Goal: Task Accomplishment & Management: Manage account settings

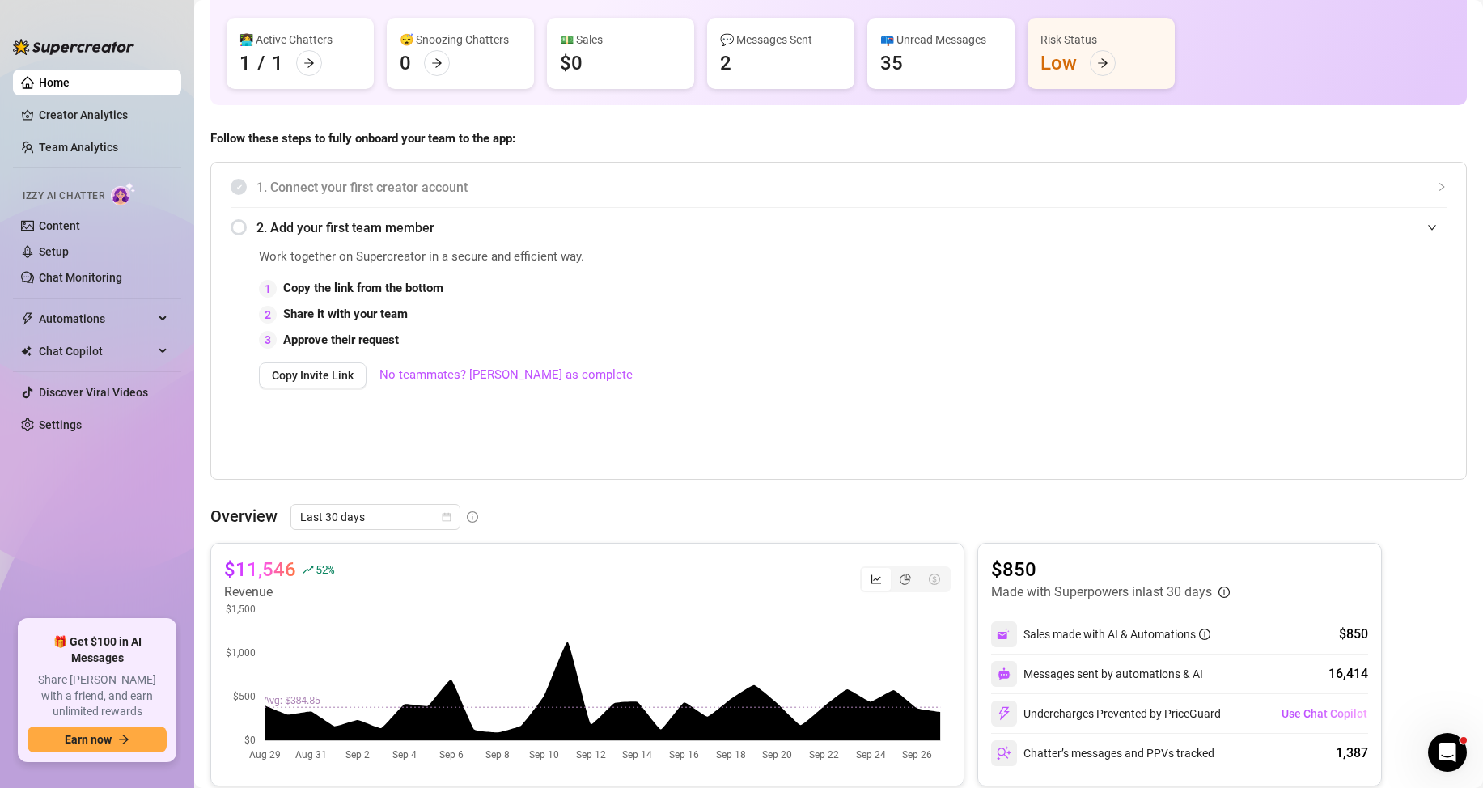
scroll to position [162, 0]
click at [123, 189] on img at bounding box center [123, 193] width 25 height 23
click at [80, 228] on link "Content" at bounding box center [59, 225] width 41 height 13
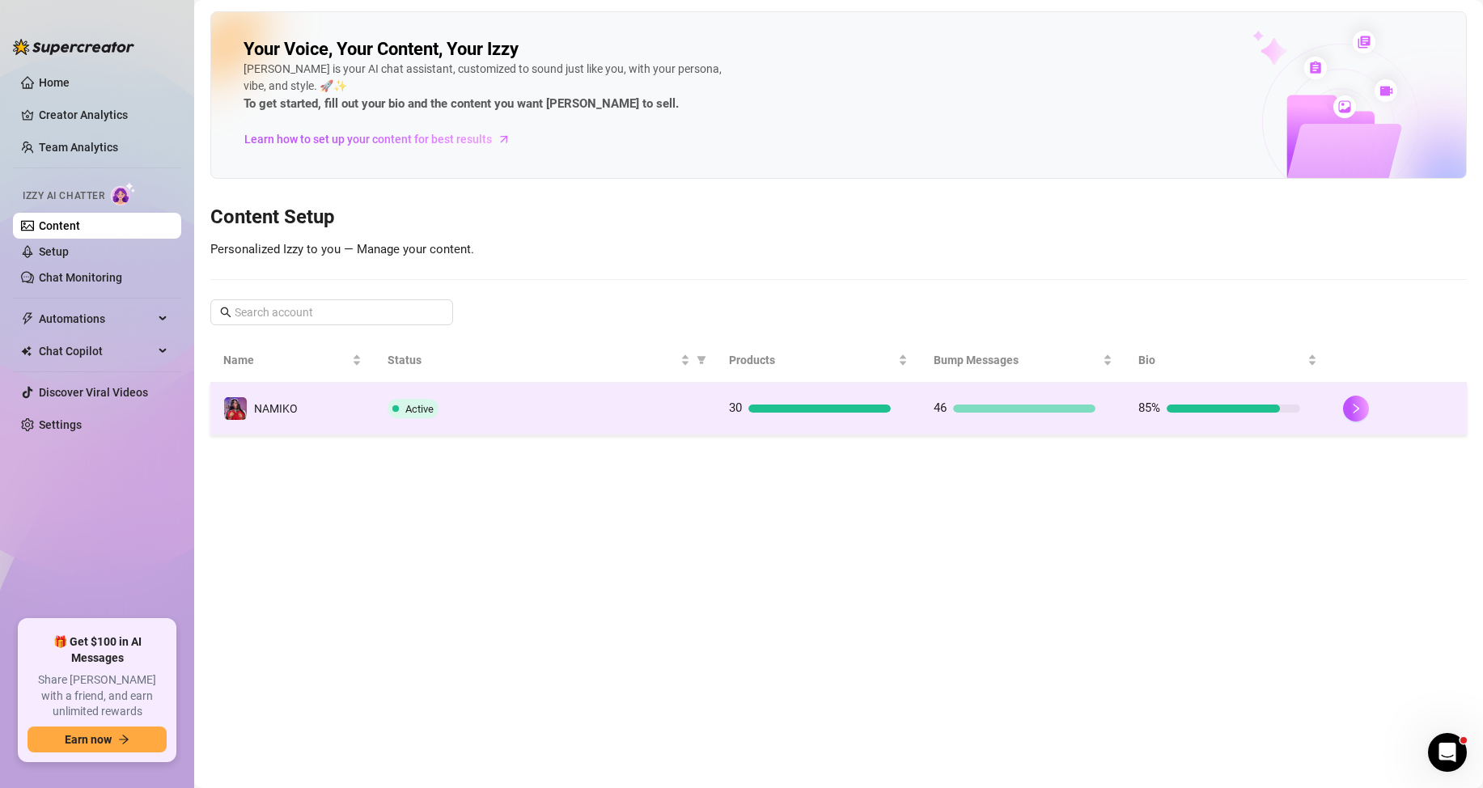
click at [575, 420] on td "Active" at bounding box center [545, 409] width 341 height 53
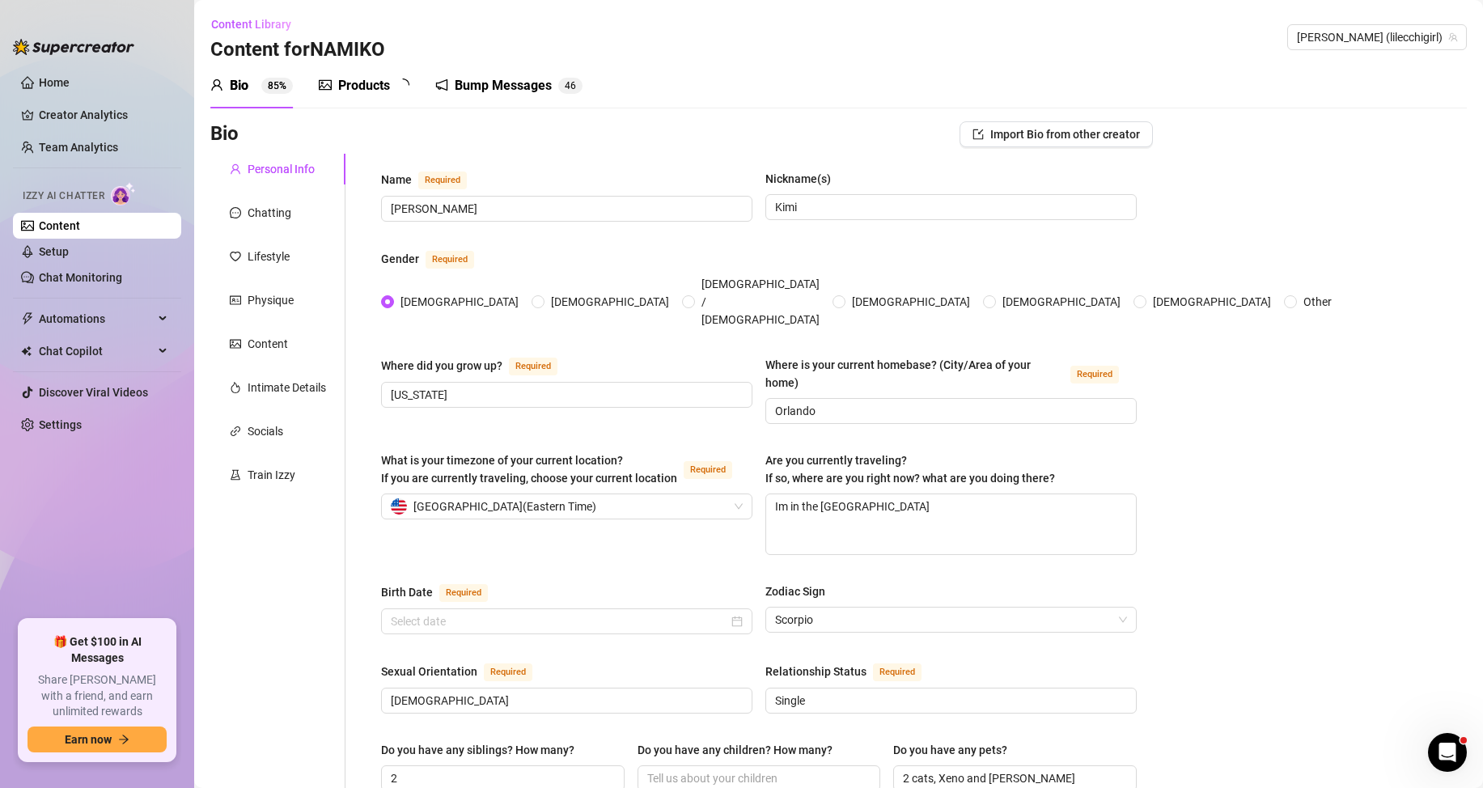
radio input "true"
type input "[DATE]"
click at [280, 470] on div "Train Izzy" at bounding box center [272, 475] width 48 height 18
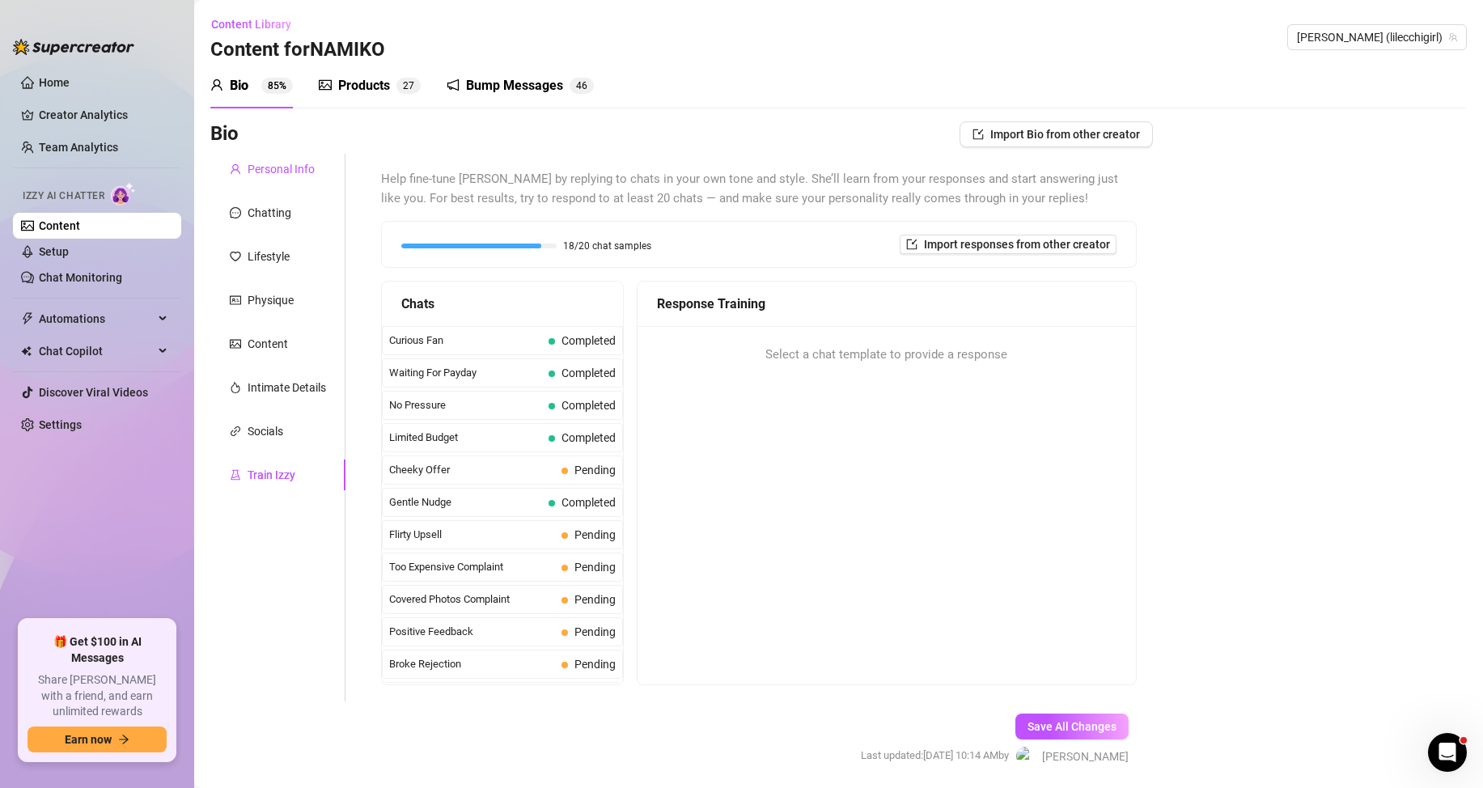
click at [303, 171] on div "Personal Info" at bounding box center [281, 169] width 67 height 18
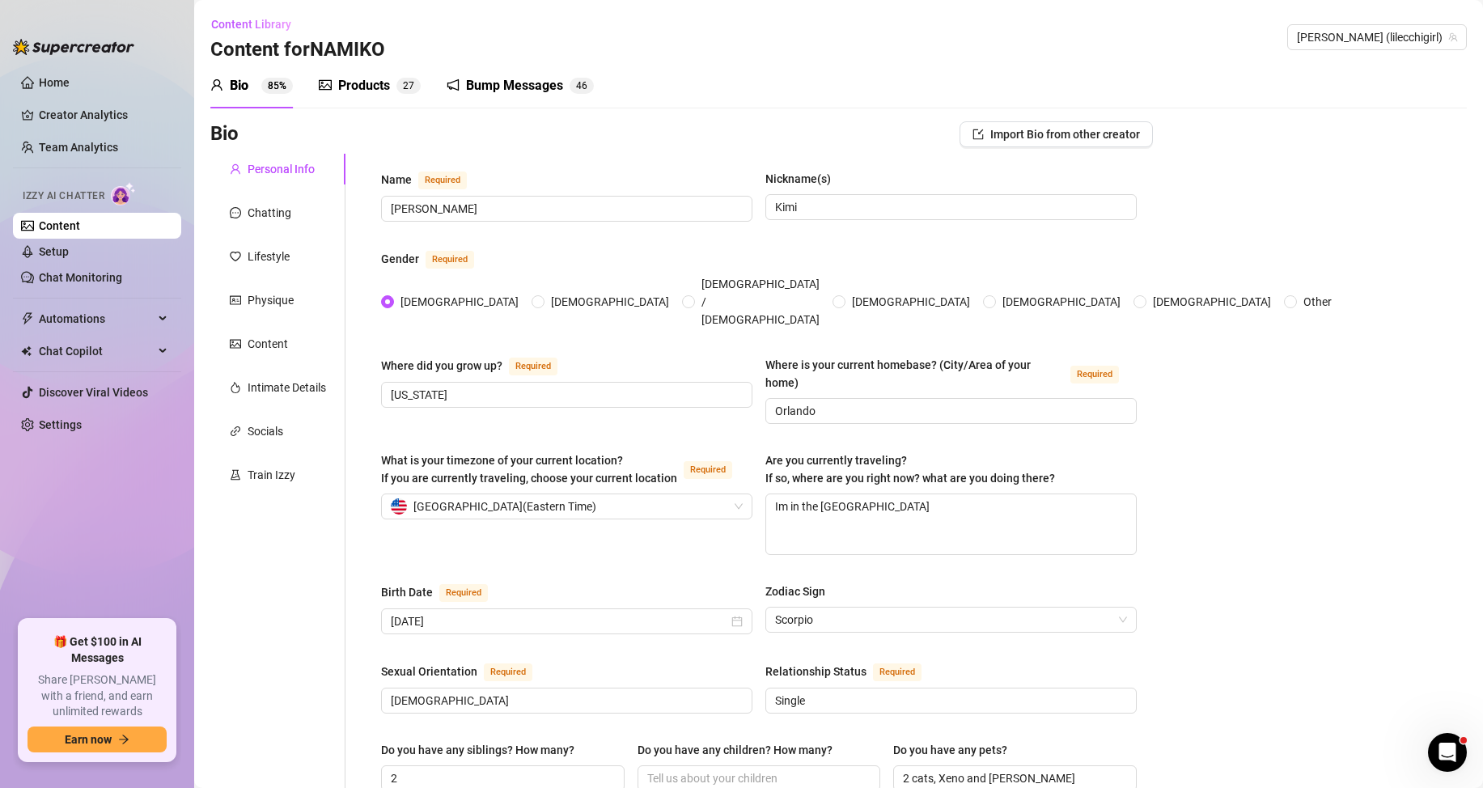
click at [466, 104] on div "Bump Messages 4 6" at bounding box center [520, 85] width 147 height 45
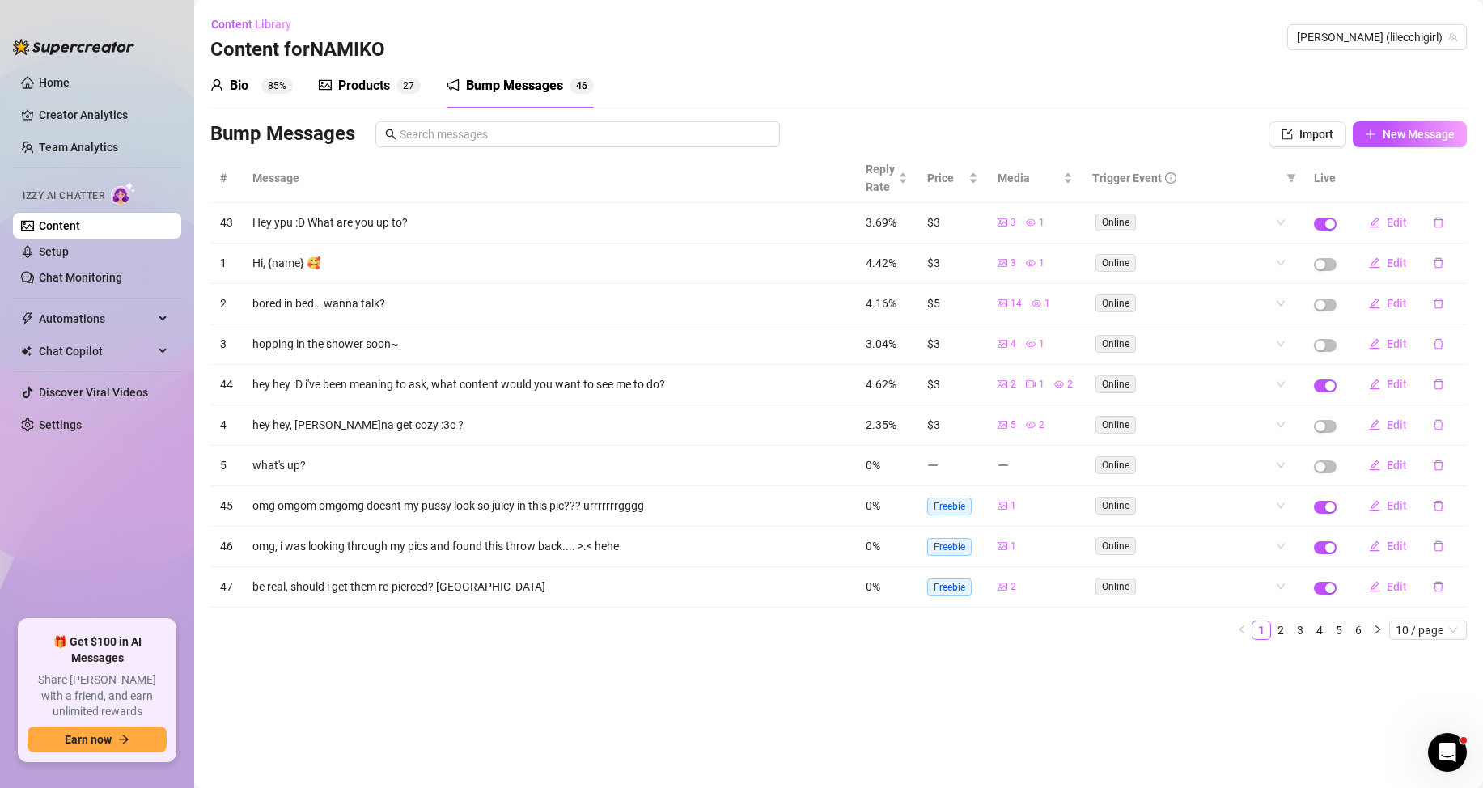
click at [526, 103] on div "Bump Messages 4 6" at bounding box center [520, 85] width 147 height 45
click at [401, 82] on sup "2 7" at bounding box center [408, 86] width 24 height 16
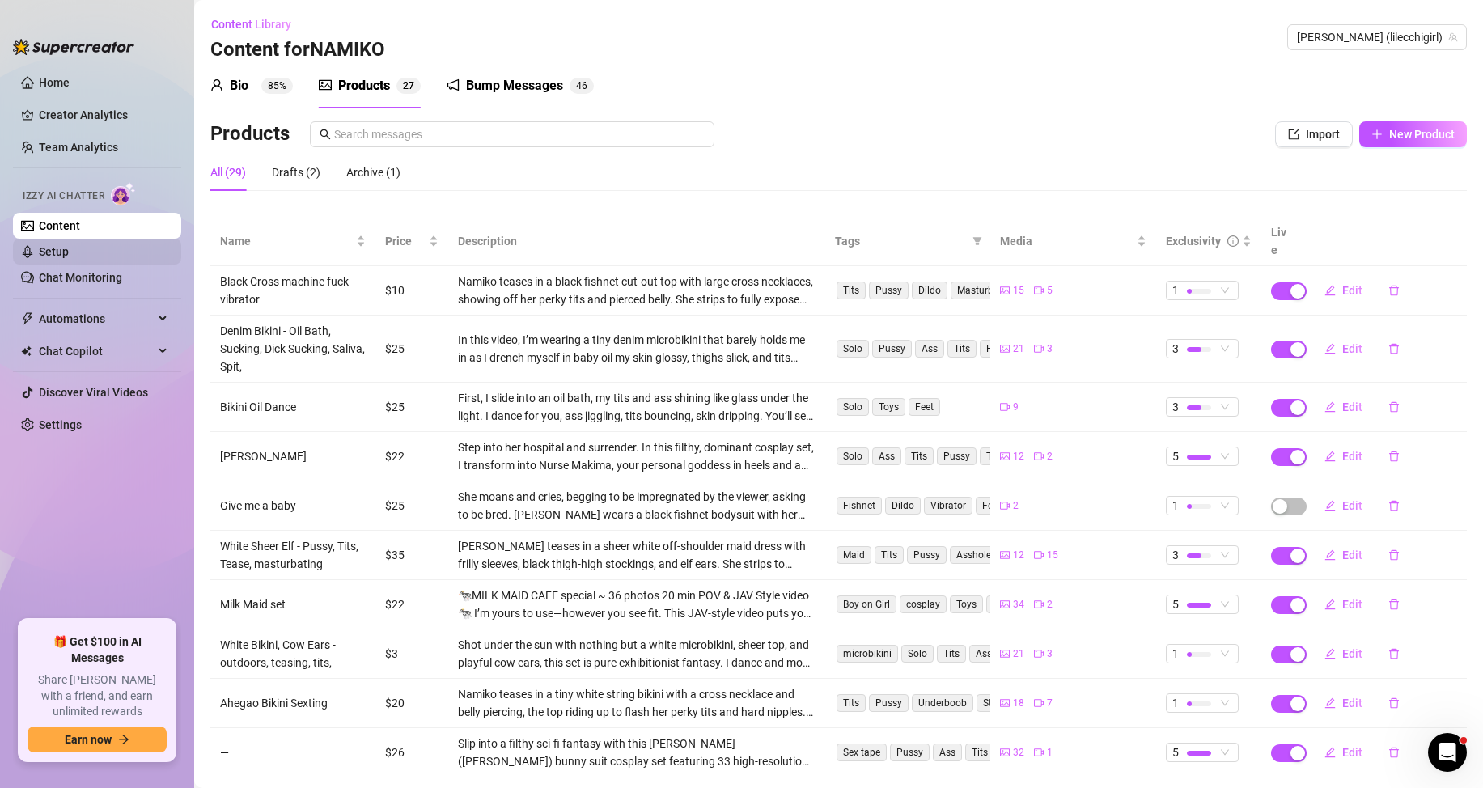
click at [69, 253] on link "Setup" at bounding box center [54, 251] width 30 height 13
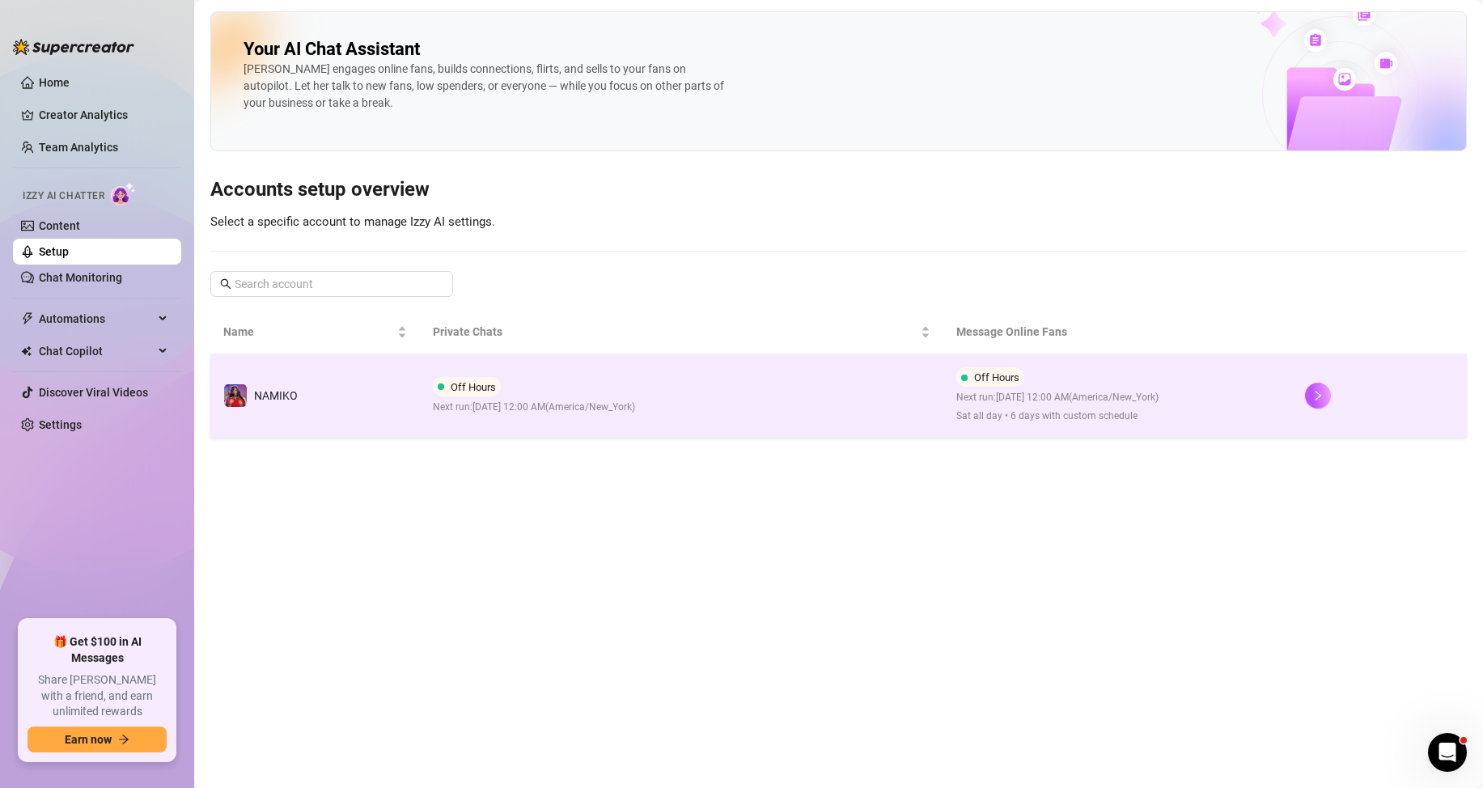
click at [782, 404] on td "Off Hours Next run: [DATE] 12:00 AM ( [GEOGRAPHIC_DATA]/New_York )" at bounding box center [682, 395] width 524 height 83
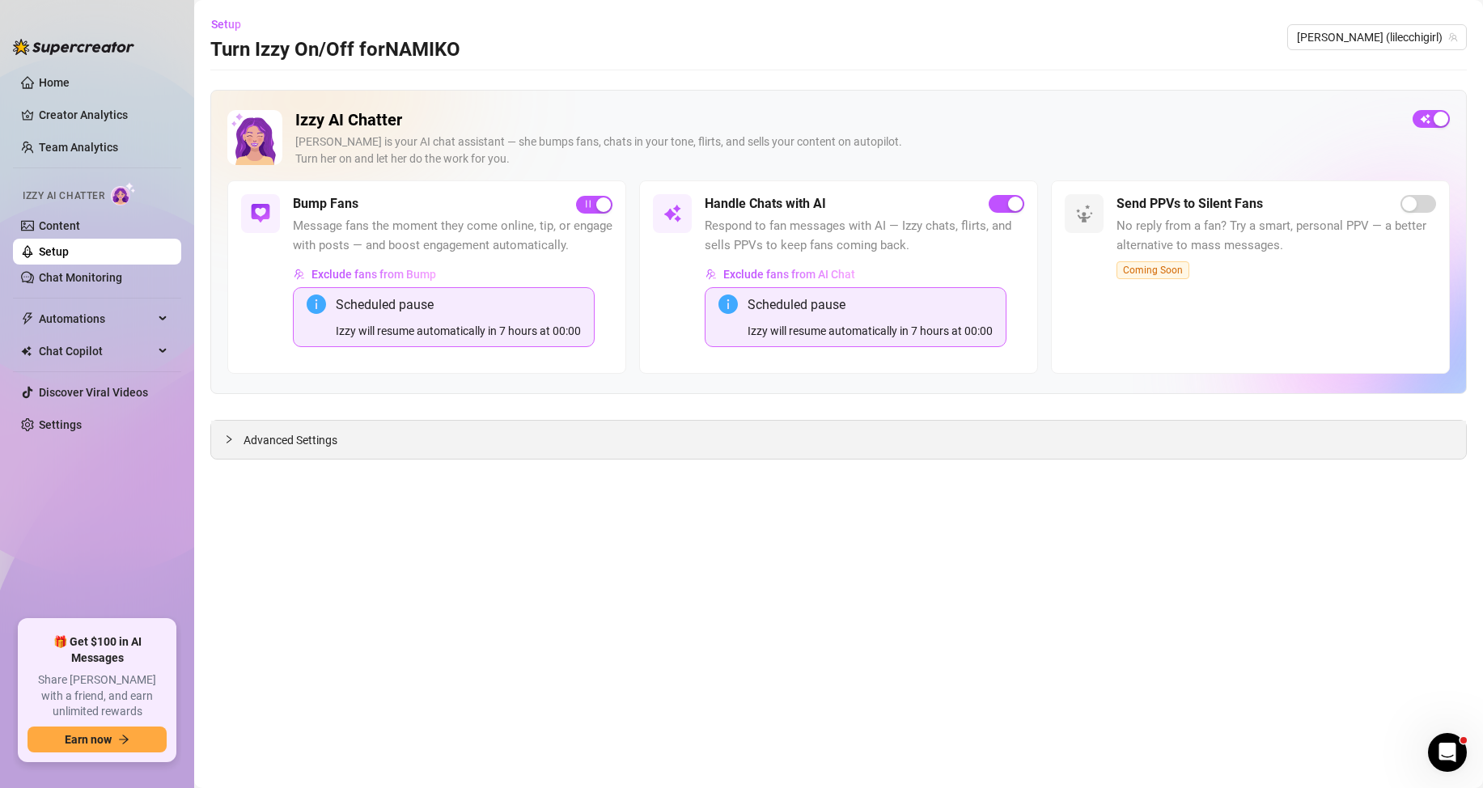
click at [729, 455] on div "Advanced Settings" at bounding box center [838, 440] width 1255 height 38
click at [706, 439] on div "Advanced Settings" at bounding box center [838, 440] width 1255 height 38
click at [292, 439] on span "Advanced Settings" at bounding box center [291, 440] width 94 height 18
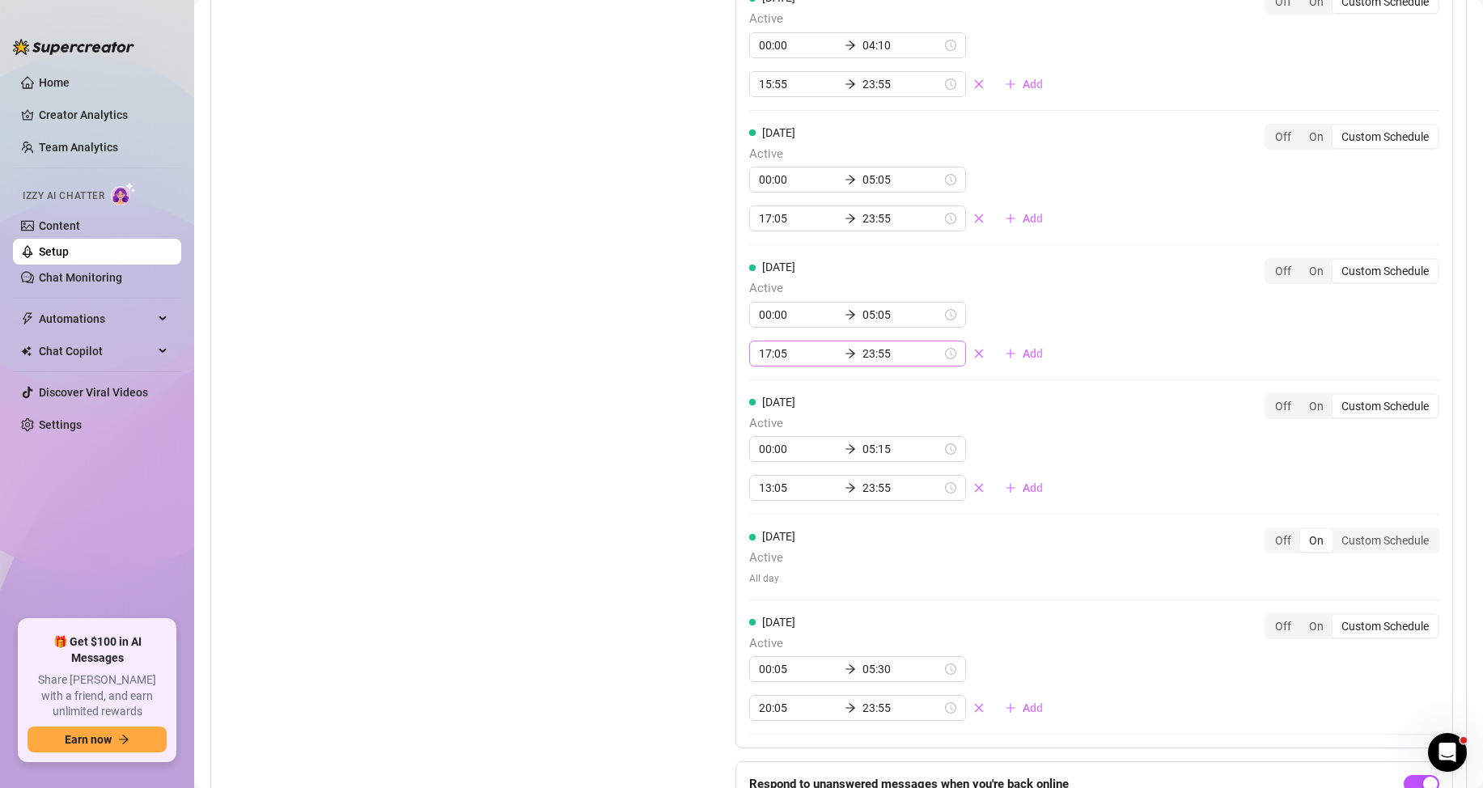
scroll to position [1618, 0]
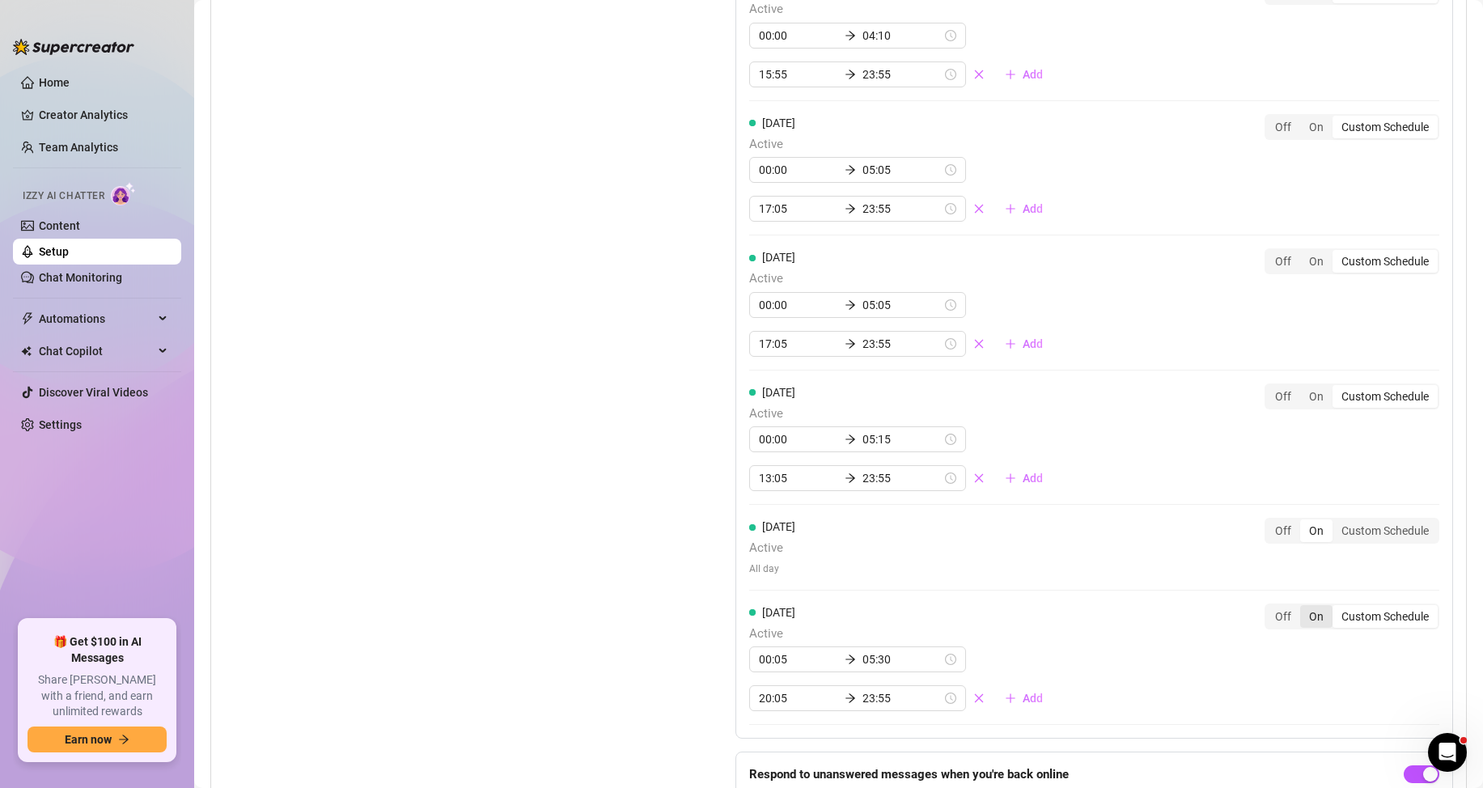
click at [1311, 628] on div "On" at bounding box center [1316, 616] width 32 height 23
click at [1304, 608] on input "On" at bounding box center [1304, 608] width 0 height 0
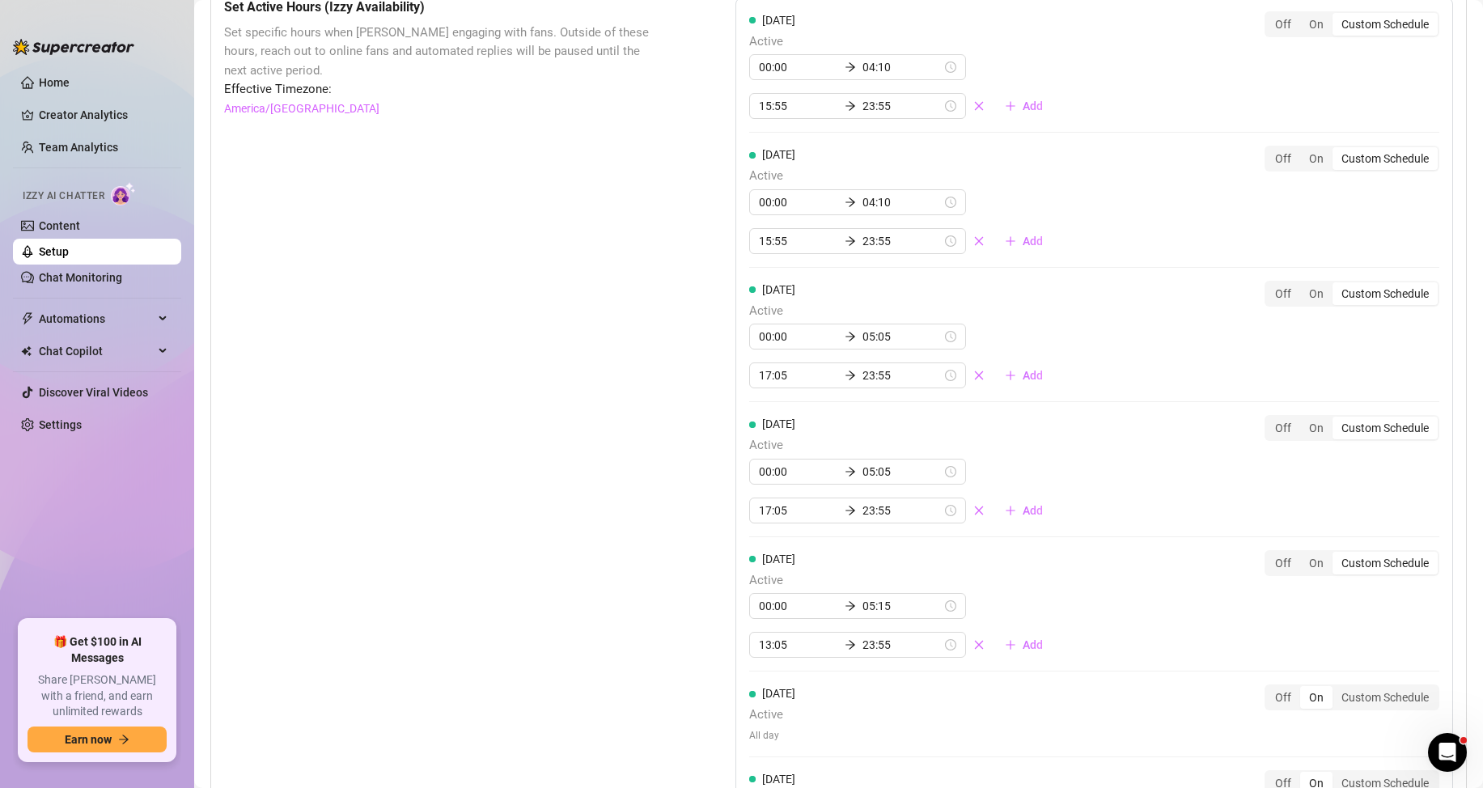
scroll to position [1457, 0]
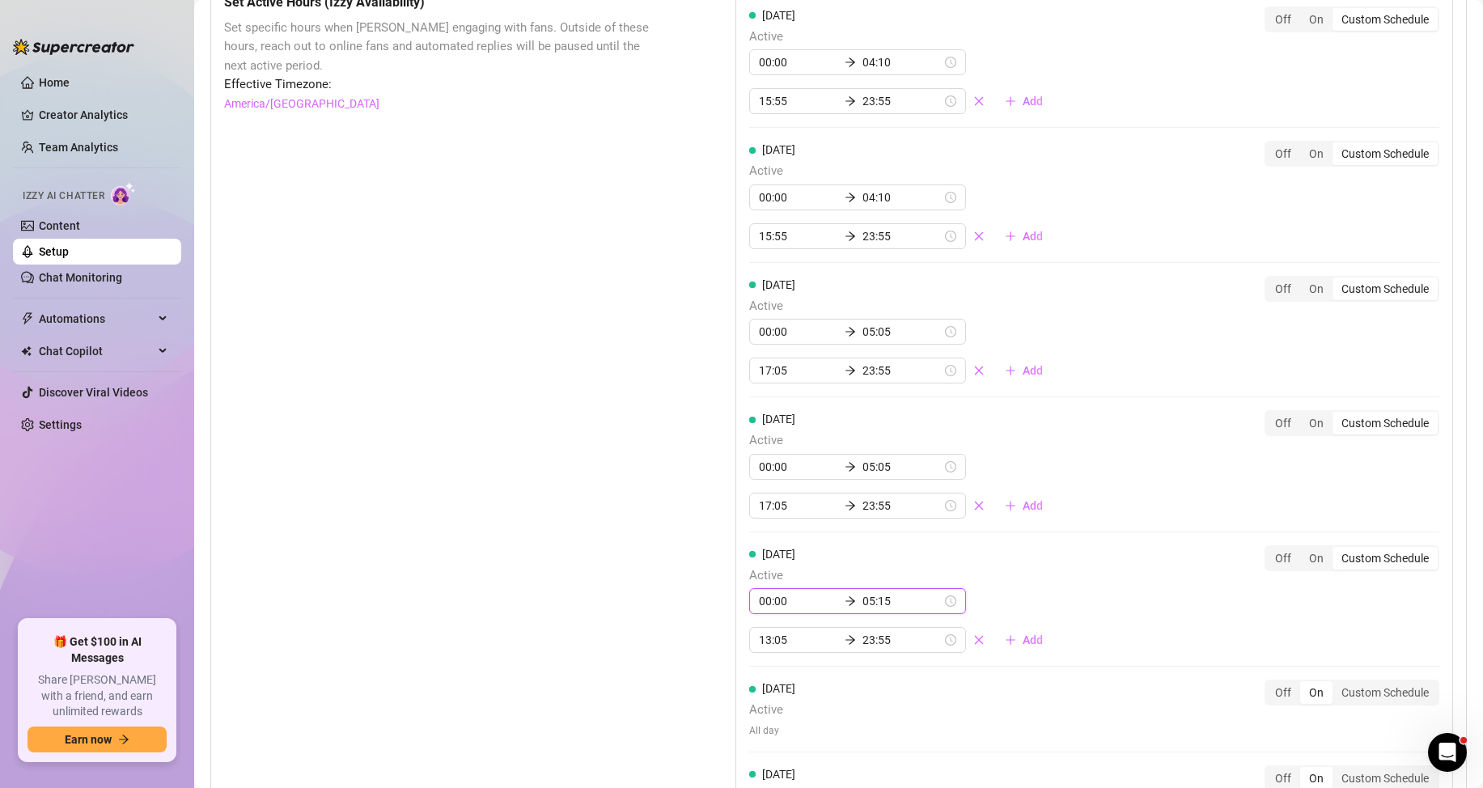
click at [863, 610] on input "05:15" at bounding box center [902, 601] width 79 height 18
type input "05:15"
click at [659, 515] on div "Set Active Hours (Izzy Availability) Set specific hours when Izzy engaging with…" at bounding box center [838, 479] width 1229 height 973
click at [774, 649] on input "13:05" at bounding box center [798, 640] width 79 height 18
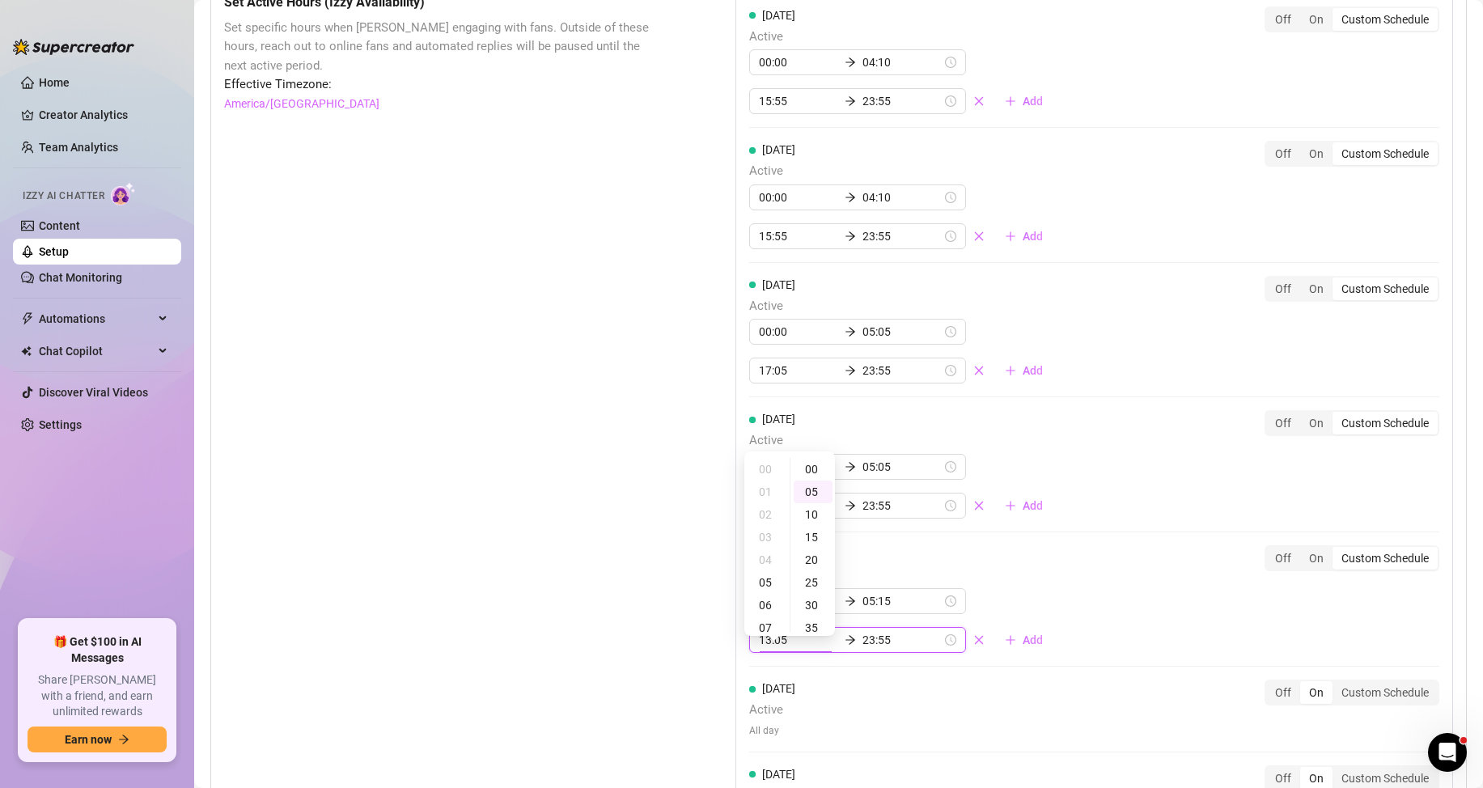
scroll to position [21, 0]
click at [757, 498] on div "11" at bounding box center [767, 506] width 39 height 23
click at [768, 615] on div "10" at bounding box center [767, 610] width 39 height 23
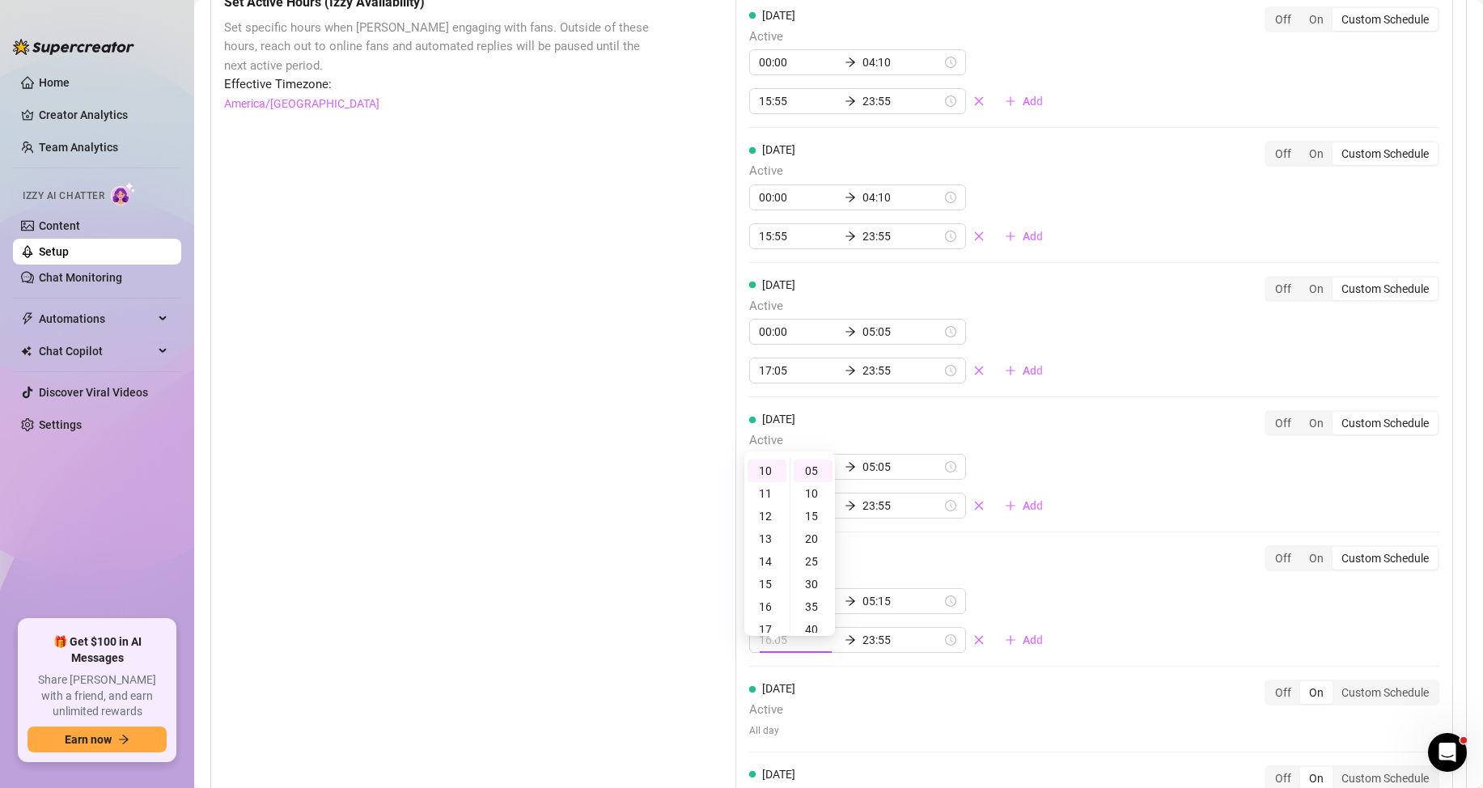
type input "10:05"
click at [583, 546] on div "Set Active Hours (Izzy Availability) Set specific hours when Izzy engaging with…" at bounding box center [439, 479] width 430 height 973
click at [583, 545] on div "Set Active Hours (Izzy Availability) Set specific hours when Izzy engaging with…" at bounding box center [439, 479] width 430 height 973
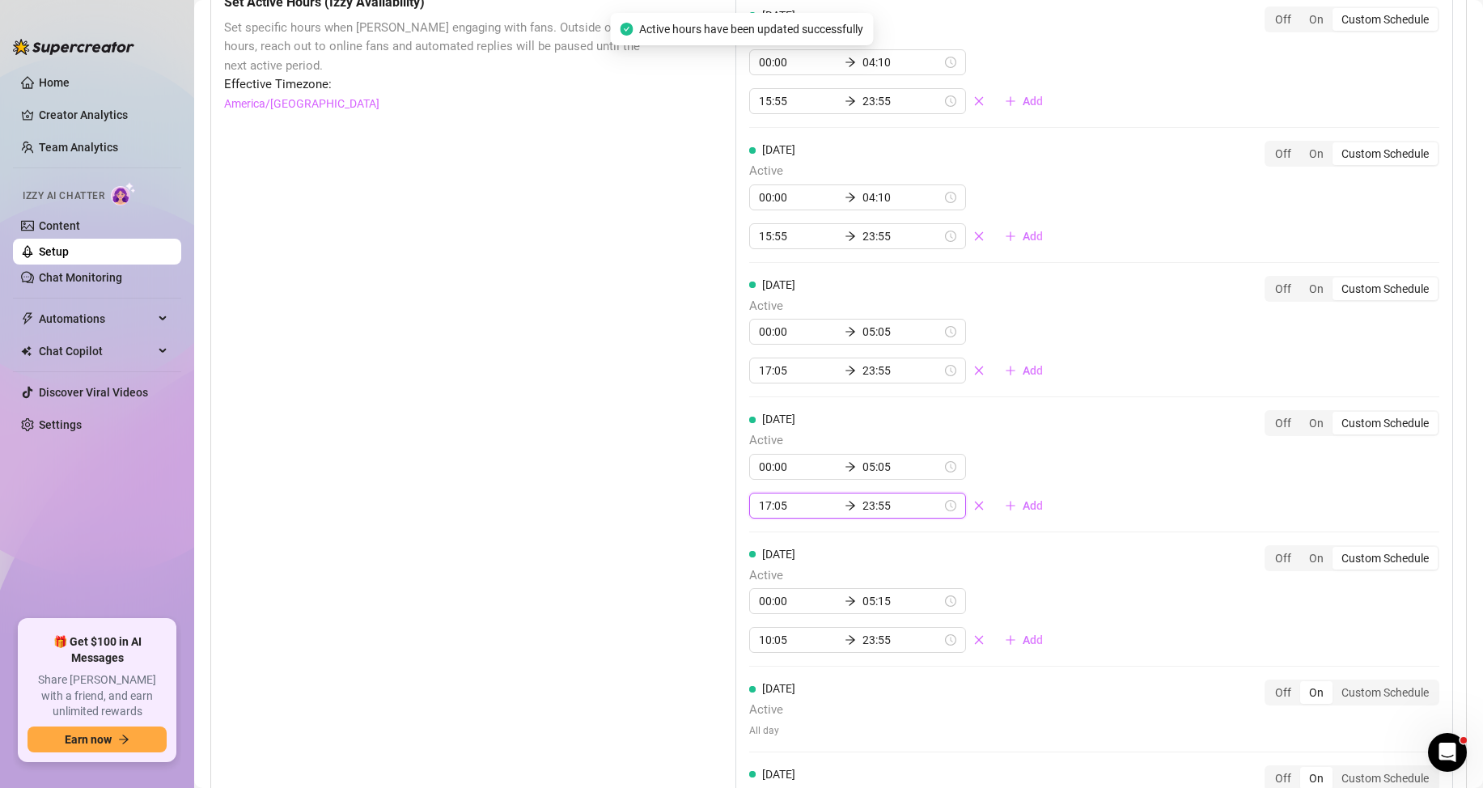
click at [766, 515] on input "17:05" at bounding box center [798, 506] width 79 height 18
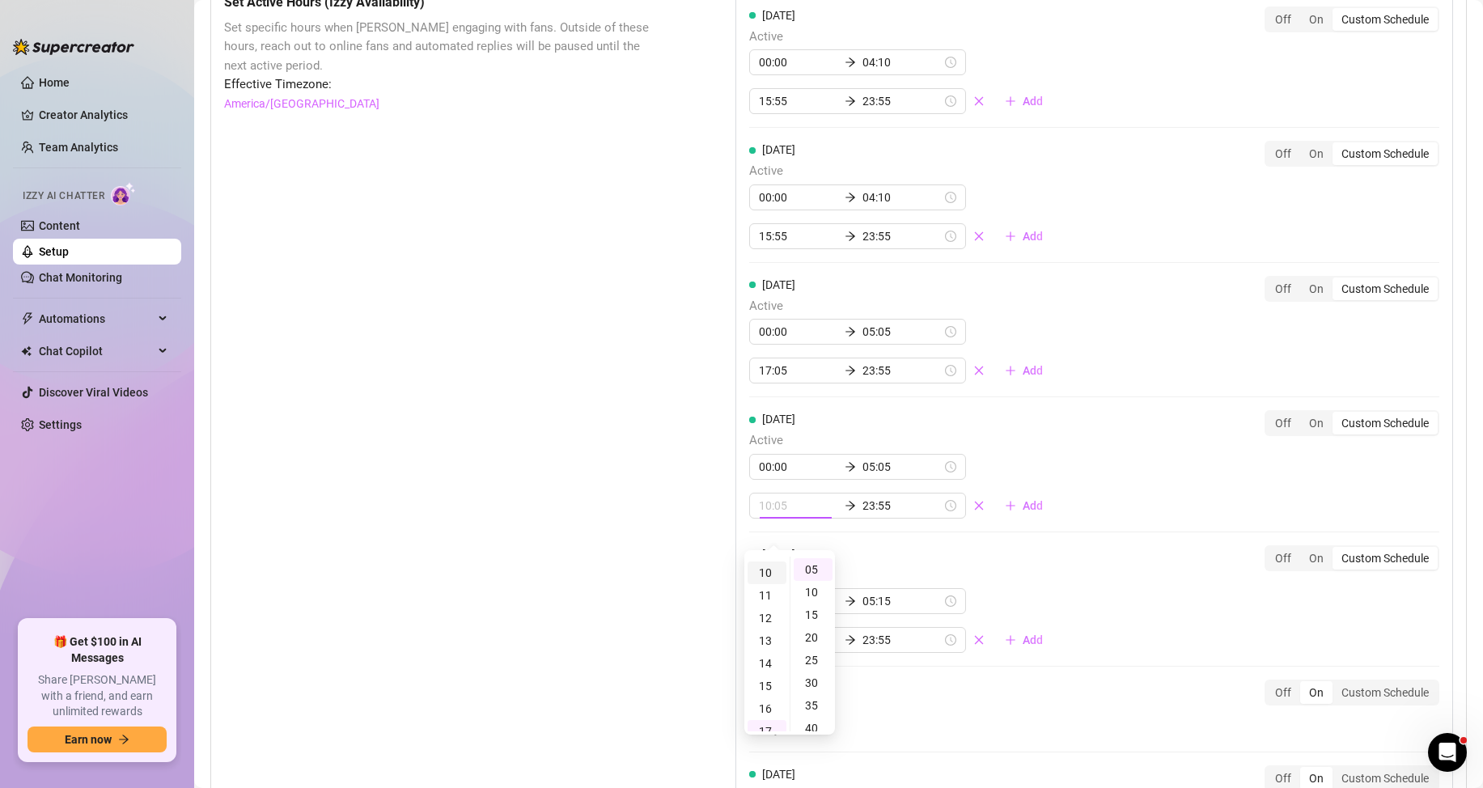
click at [757, 566] on div "10" at bounding box center [767, 573] width 39 height 23
click at [761, 593] on div "11" at bounding box center [767, 592] width 39 height 23
type input "11:05"
click at [617, 494] on div "Set Active Hours (Izzy Availability) Set specific hours when Izzy engaging with…" at bounding box center [439, 479] width 430 height 973
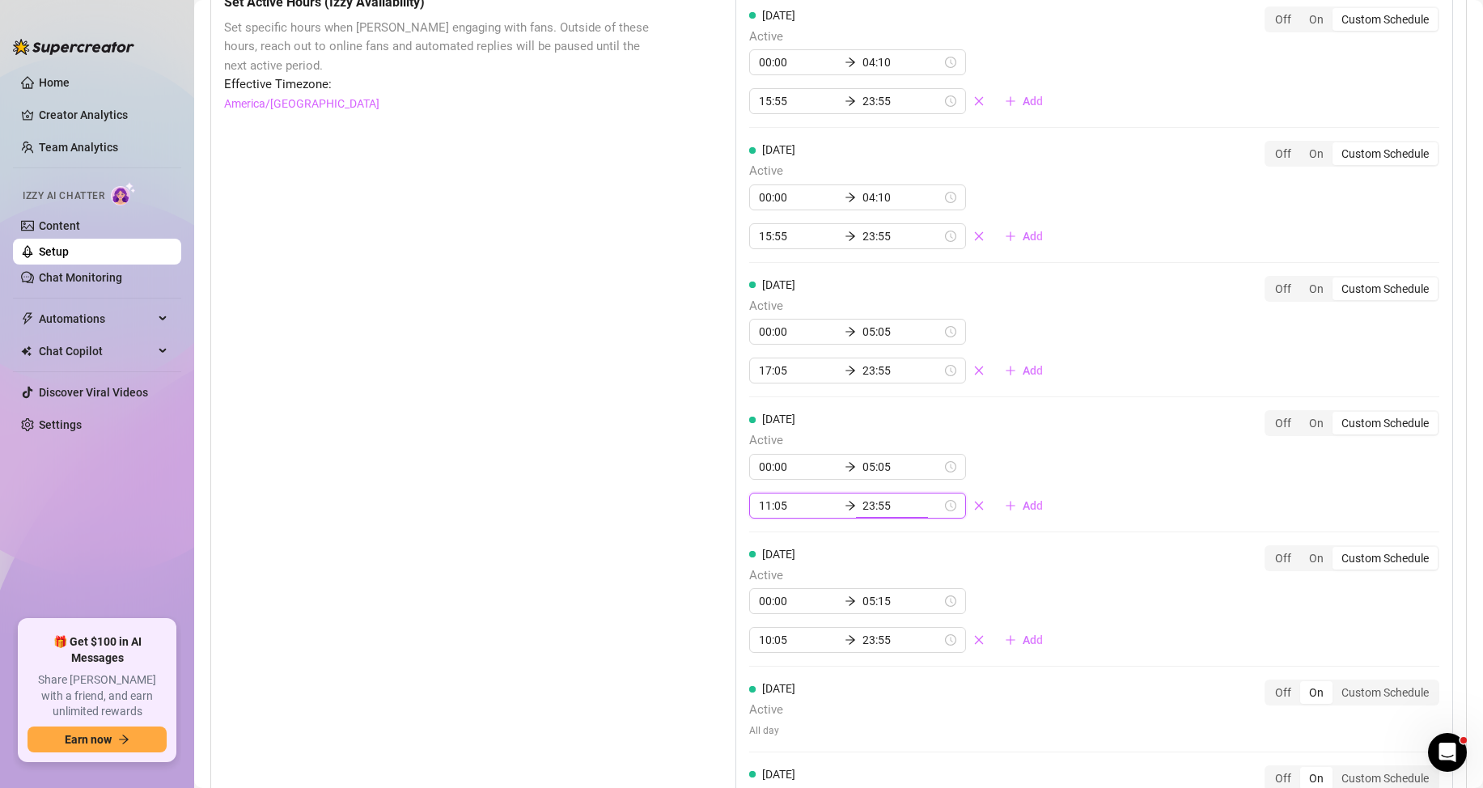
scroll to position [248, 0]
click at [765, 380] on input "17:05" at bounding box center [798, 371] width 79 height 18
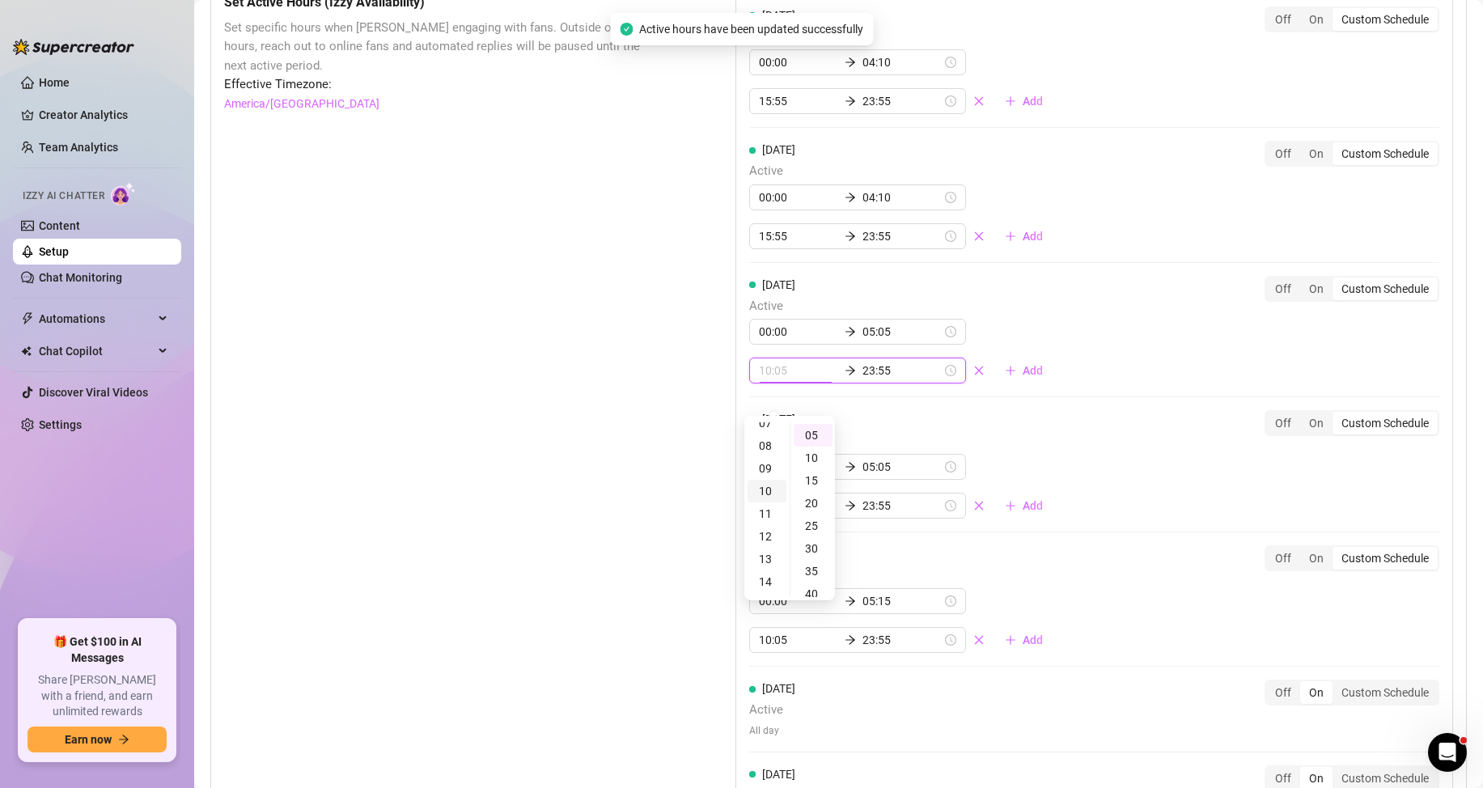
scroll to position [141, 0]
click at [767, 523] on div "10" at bounding box center [767, 519] width 39 height 23
type input "10:05"
click at [682, 369] on div "Set Active Hours (Izzy Availability) Set specific hours when Izzy engaging with…" at bounding box center [838, 479] width 1229 height 973
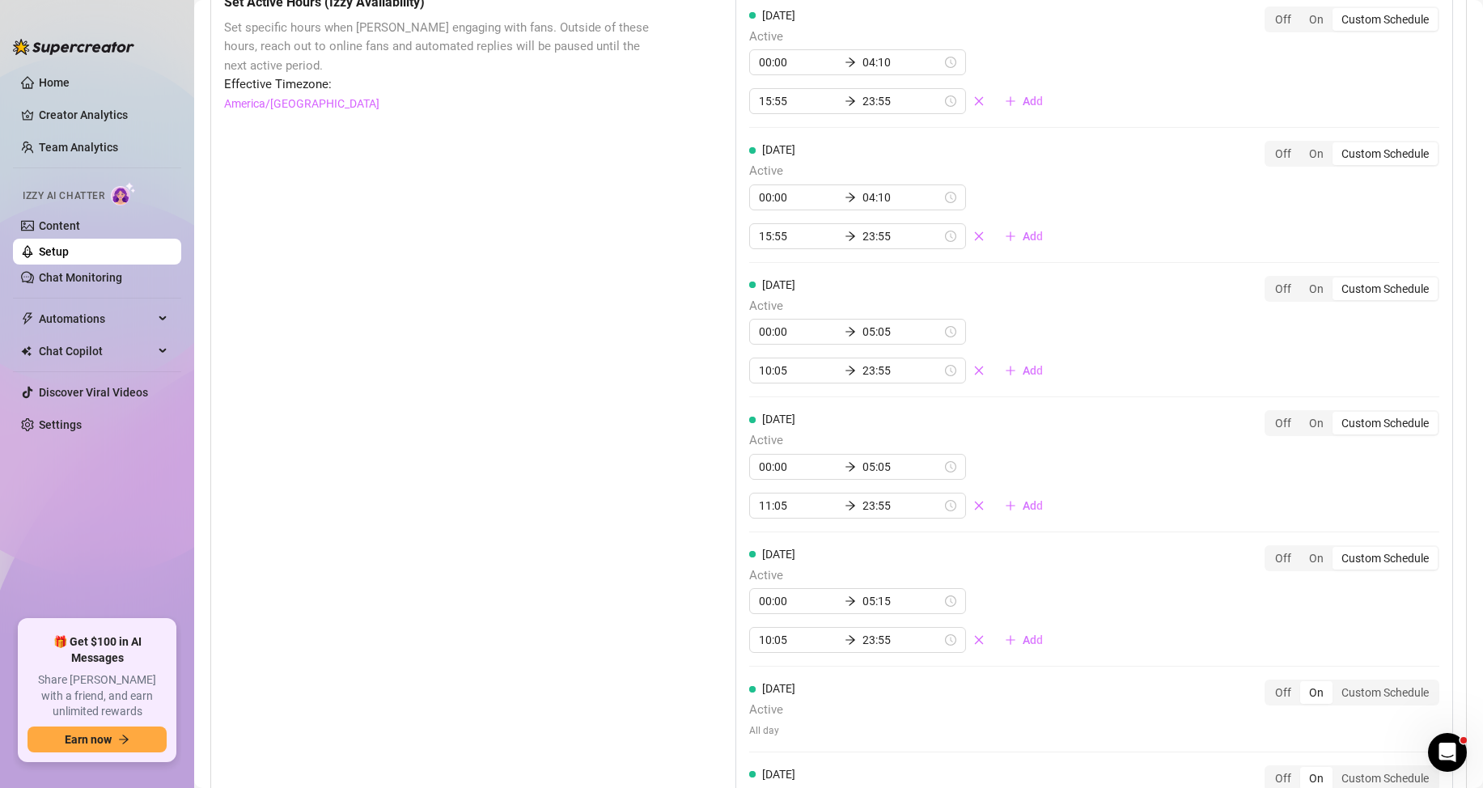
click at [472, 172] on div "Set Active Hours (Izzy Availability) Set specific hours when Izzy engaging with…" at bounding box center [439, 479] width 430 height 973
click at [798, 110] on input "15:55" at bounding box center [798, 101] width 79 height 18
click at [766, 172] on div "12" at bounding box center [767, 178] width 39 height 23
click at [776, 166] on div "12" at bounding box center [767, 166] width 39 height 23
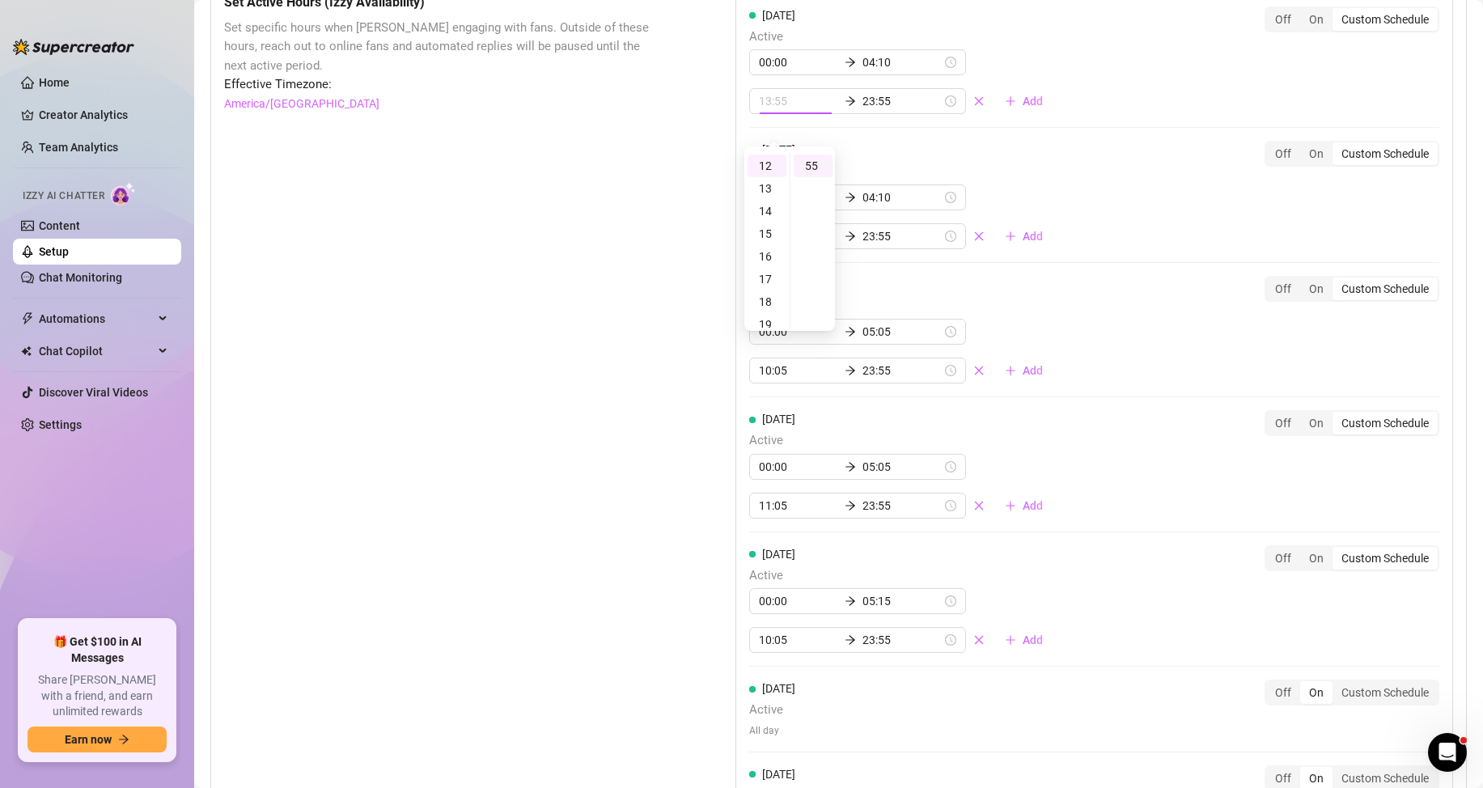
type input "12:55"
click at [647, 183] on div "Set Active Hours (Izzy Availability) Set specific hours when Izzy engaging with…" at bounding box center [439, 479] width 430 height 973
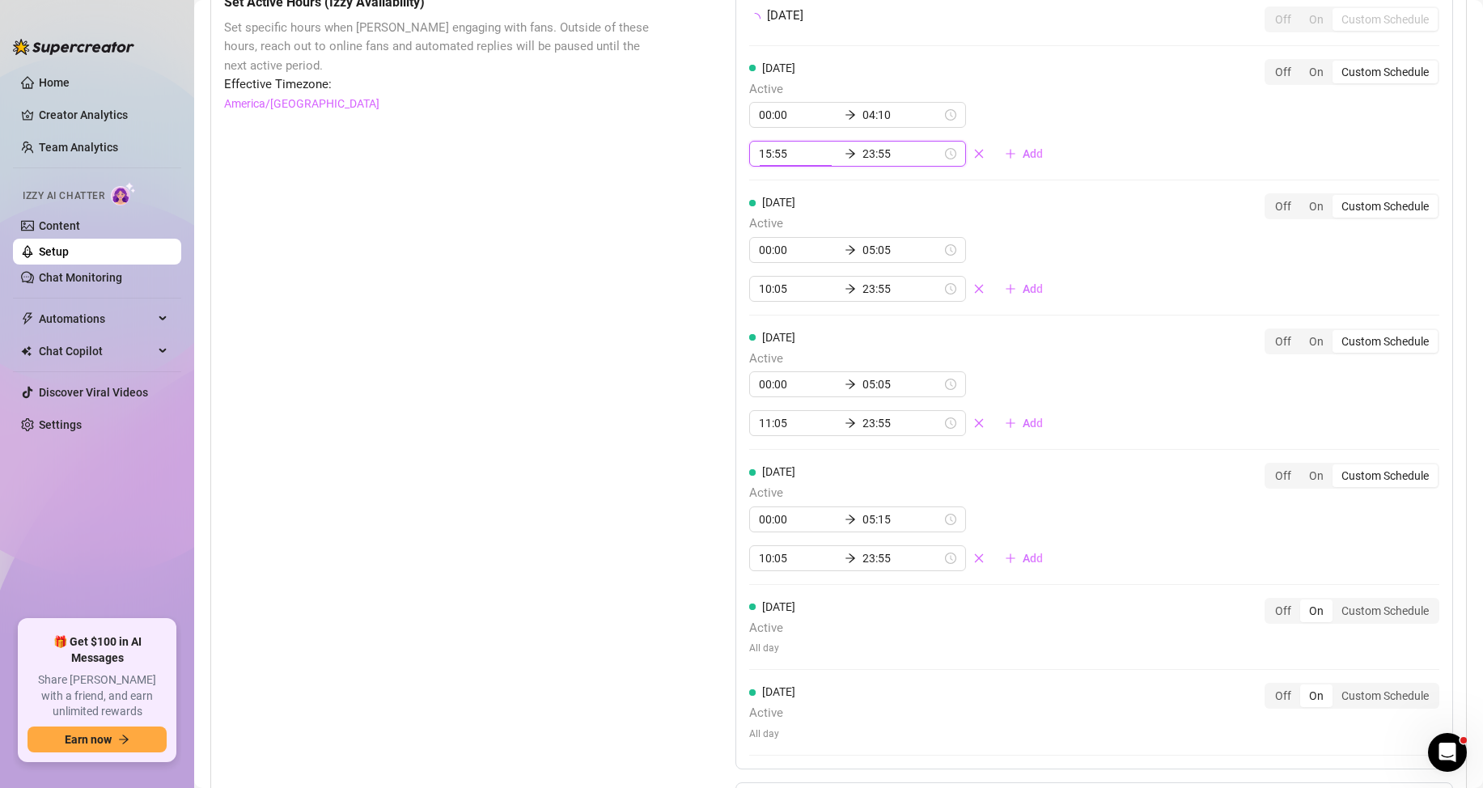
click at [771, 250] on div "[DATE] Off On Custom Schedule [DATE] Active 00:00 04:10 15:55 23:55 Add Off On …" at bounding box center [1095, 381] width 718 height 777
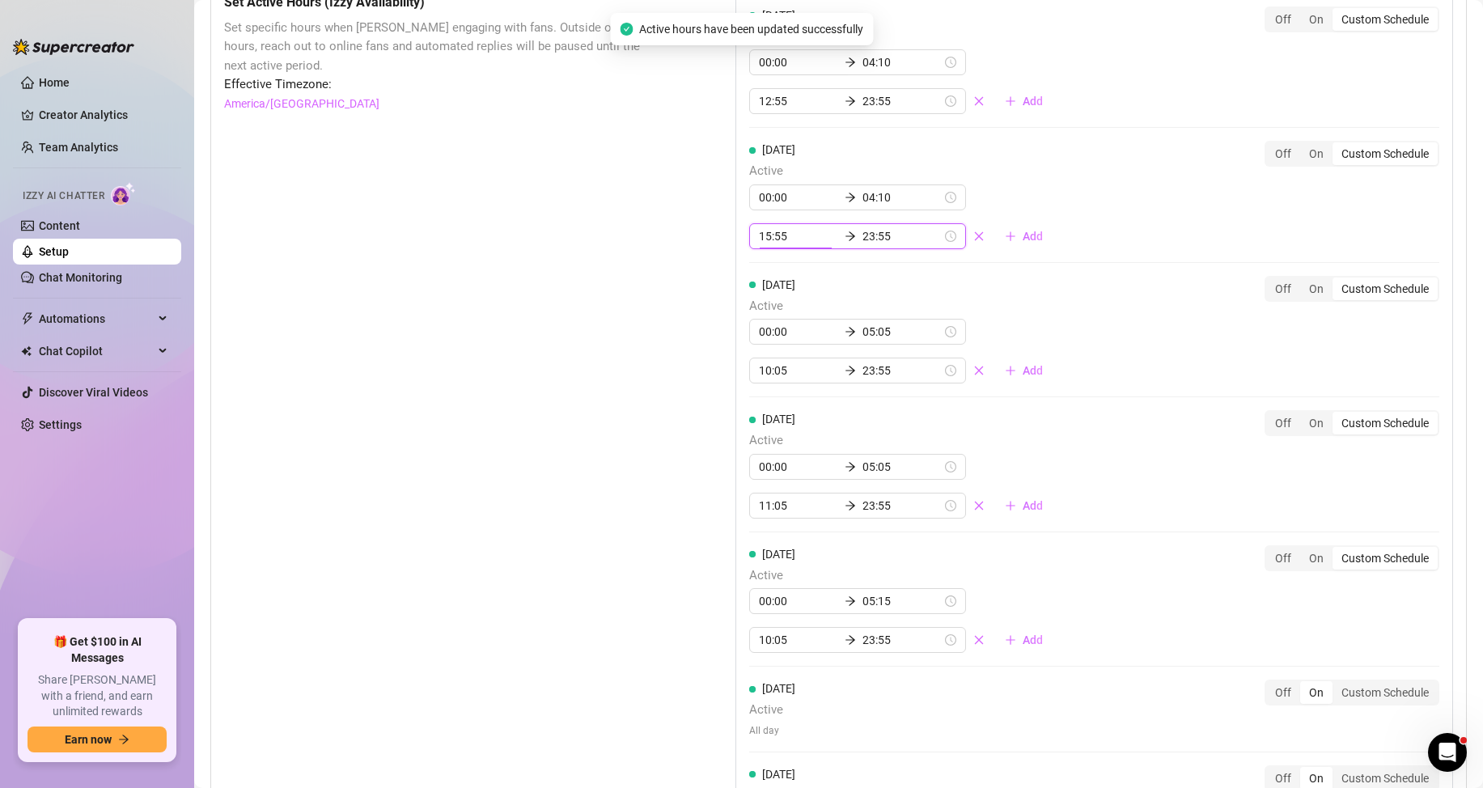
click at [765, 249] on div "15:55 23:55" at bounding box center [857, 236] width 217 height 26
click at [766, 245] on input "15:55" at bounding box center [798, 236] width 79 height 18
click at [765, 436] on div "10" at bounding box center [767, 429] width 39 height 23
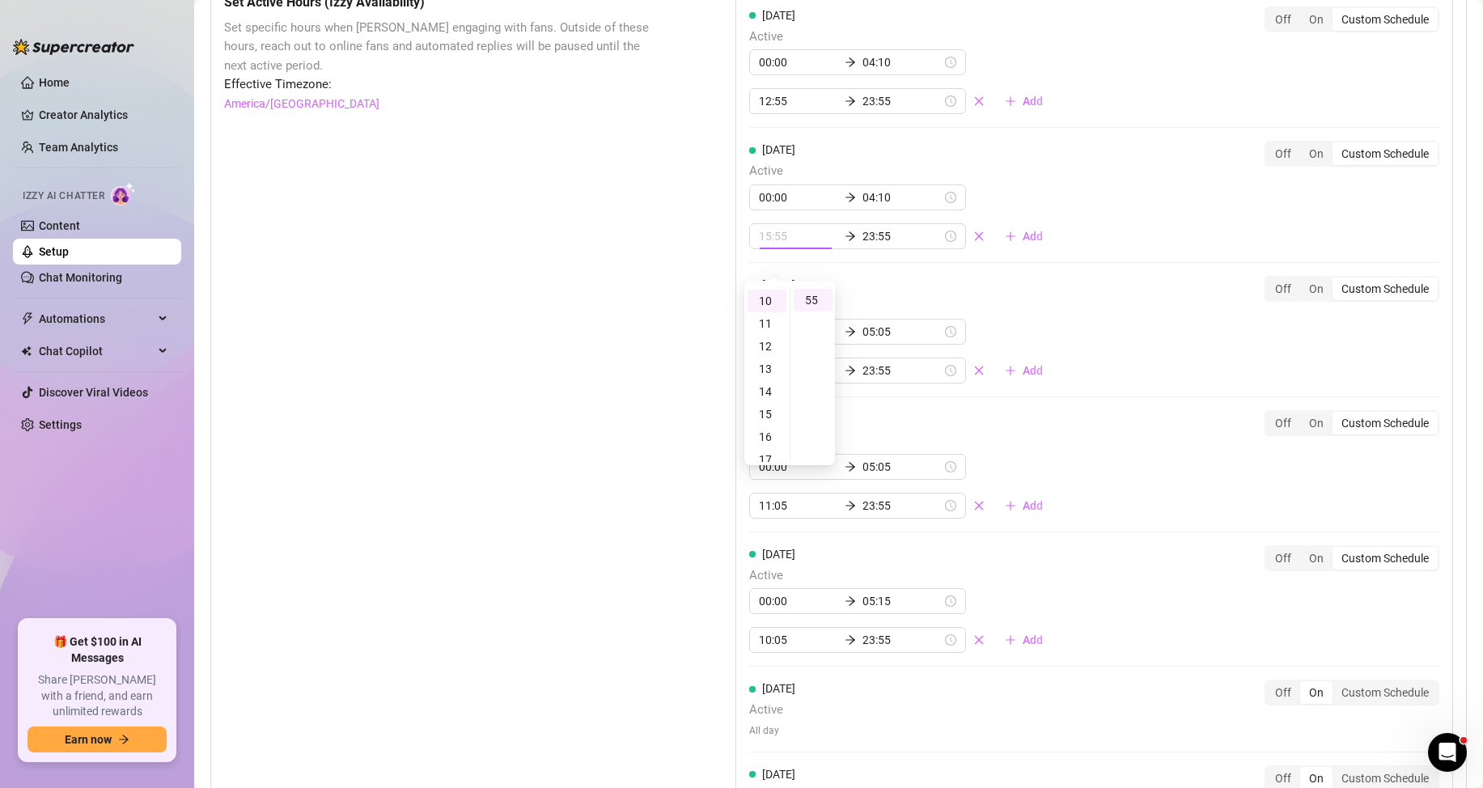
type input "10:55"
click at [612, 306] on div "Set Active Hours (Izzy Availability) Set specific hours when Izzy engaging with…" at bounding box center [439, 479] width 430 height 973
click at [609, 296] on div "Set Active Hours (Izzy Availability) Set specific hours when Izzy engaging with…" at bounding box center [439, 479] width 430 height 973
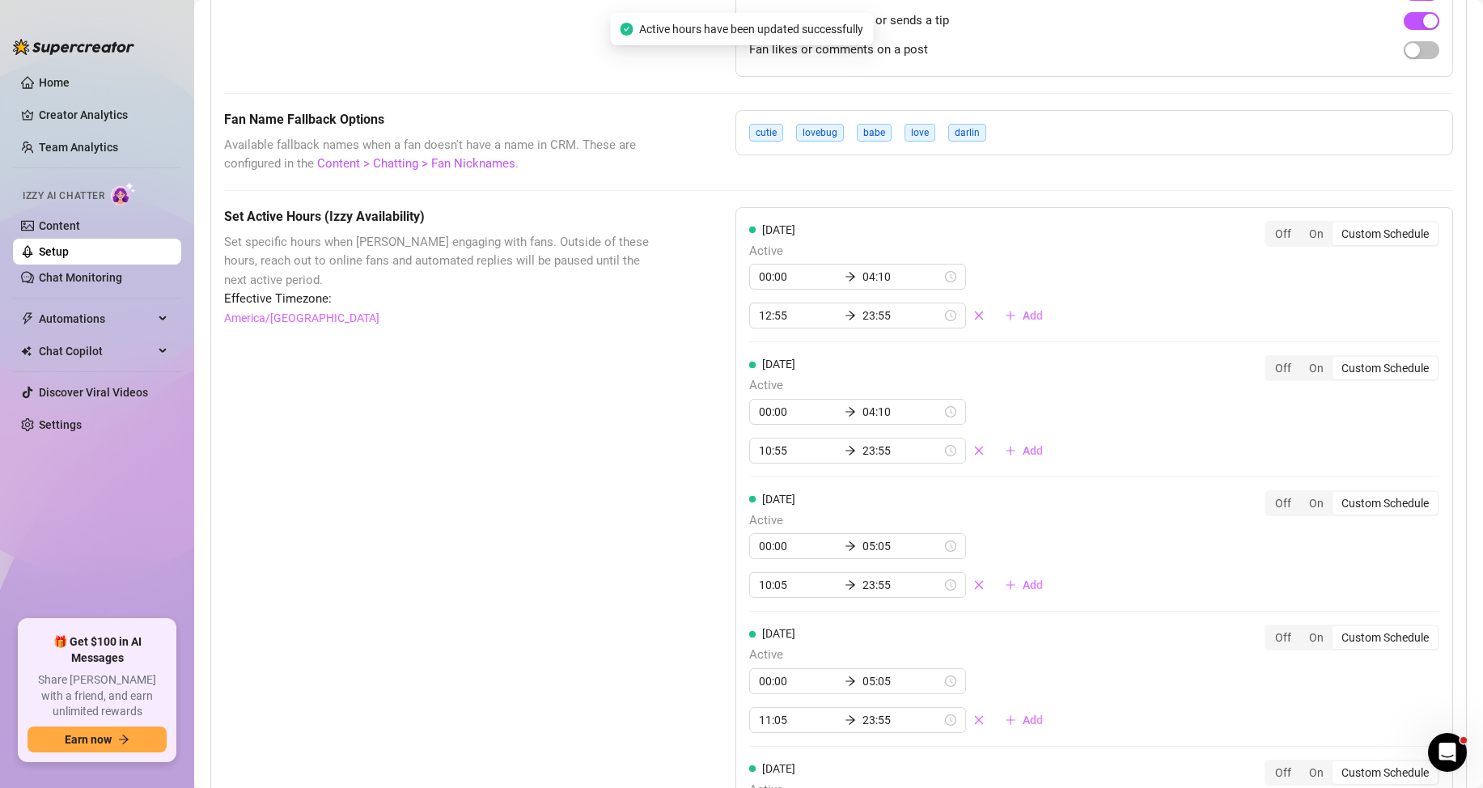
scroll to position [1214, 0]
